Goal: Navigation & Orientation: Find specific page/section

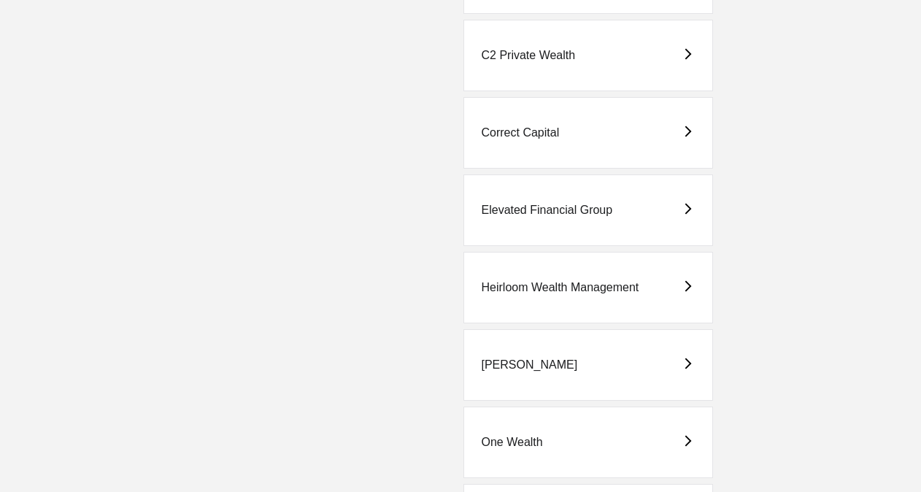
scroll to position [371, 0]
click at [626, 215] on div "Elevated Financial Group" at bounding box center [589, 208] width 250 height 72
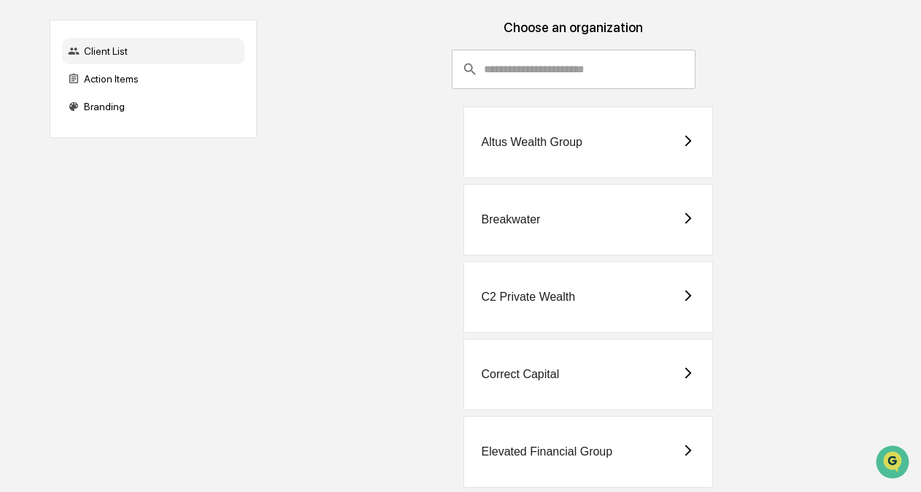
click at [575, 225] on div "Breakwater" at bounding box center [589, 220] width 250 height 72
